Goal: Transaction & Acquisition: Download file/media

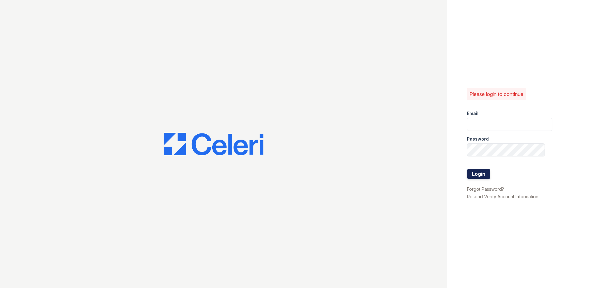
type input "[EMAIL_ADDRESS][DOMAIN_NAME]"
click at [477, 178] on button "Login" at bounding box center [478, 174] width 23 height 10
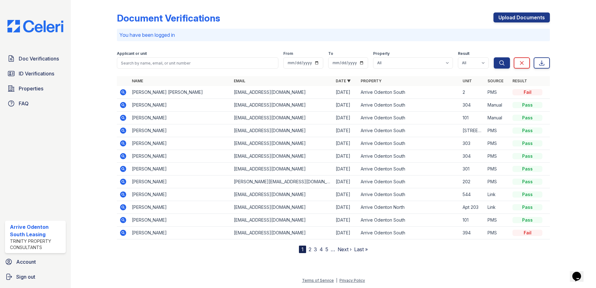
click at [125, 92] on icon at bounding box center [123, 92] width 6 height 6
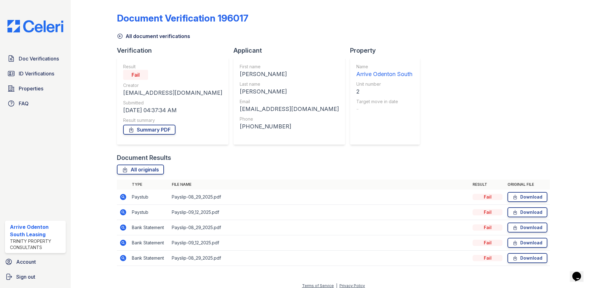
click at [336, 166] on div "All originals" at bounding box center [333, 170] width 433 height 10
click at [528, 257] on link "Download" at bounding box center [528, 258] width 40 height 10
click at [527, 245] on link "Download" at bounding box center [528, 243] width 40 height 10
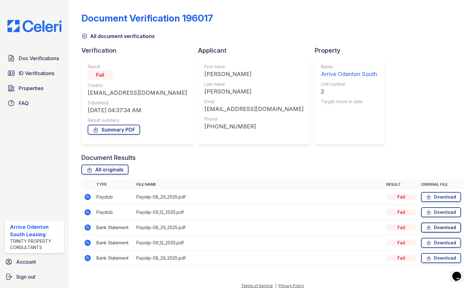
click at [434, 228] on link "Download" at bounding box center [441, 228] width 40 height 10
click at [440, 212] on link "Download" at bounding box center [441, 212] width 40 height 10
click at [435, 197] on link "Download" at bounding box center [441, 197] width 40 height 10
